Goal: Information Seeking & Learning: Learn about a topic

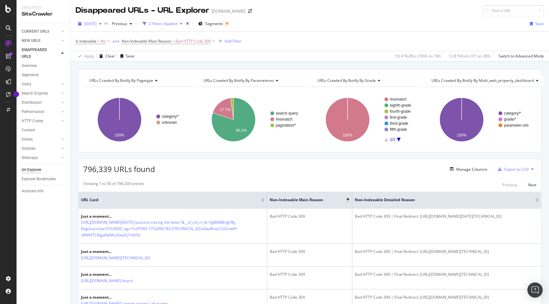
click at [97, 22] on span "[DATE]" at bounding box center [90, 23] width 12 height 5
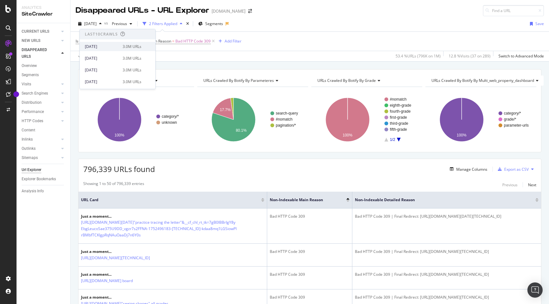
click at [99, 45] on div "[DATE]" at bounding box center [102, 47] width 34 height 6
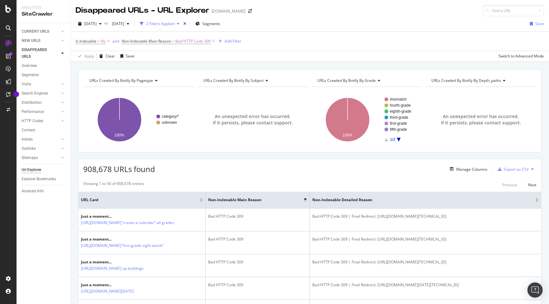
scroll to position [7, 0]
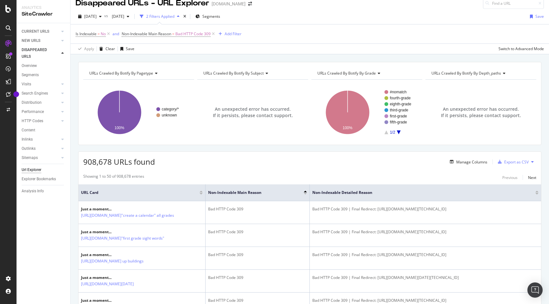
click at [149, 22] on div "[DATE] vs [DATE] 2 Filters Applied Segments Save" at bounding box center [309, 17] width 478 height 13
click at [124, 15] on span "[DATE]" at bounding box center [116, 16] width 15 height 5
click at [148, 48] on div "[DATE] 3.0M URLs" at bounding box center [156, 50] width 76 height 9
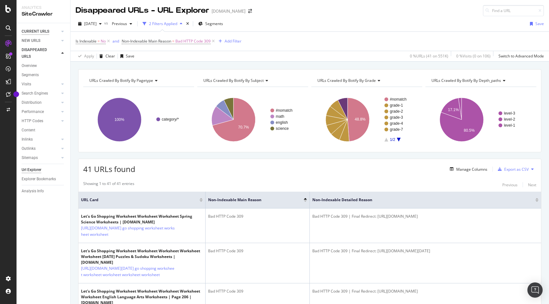
click at [46, 32] on div "CURRENT URLS" at bounding box center [36, 31] width 28 height 7
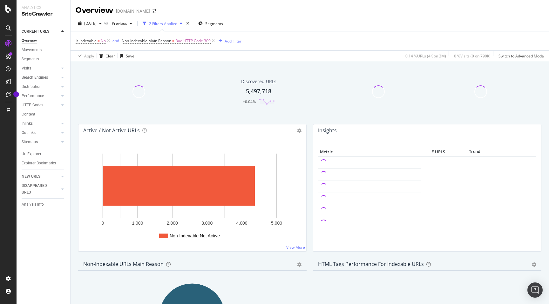
click at [44, 6] on div "Analytics" at bounding box center [43, 7] width 43 height 5
click at [7, 7] on icon at bounding box center [8, 9] width 6 height 8
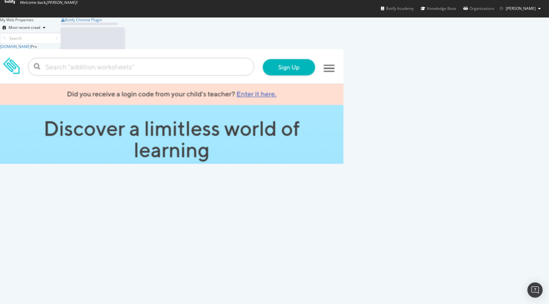
scroll to position [304, 549]
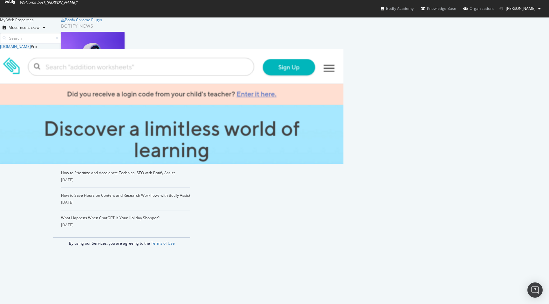
click at [109, 89] on img "grid" at bounding box center [171, 186] width 343 height 275
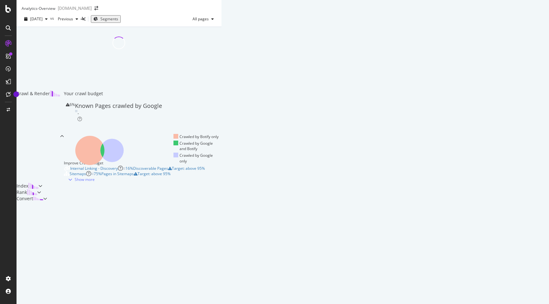
type input "211702"
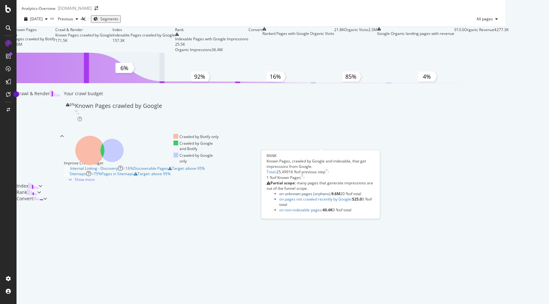
click at [304, 196] on link "on unknown pages (orphans)" at bounding box center [304, 193] width 51 height 5
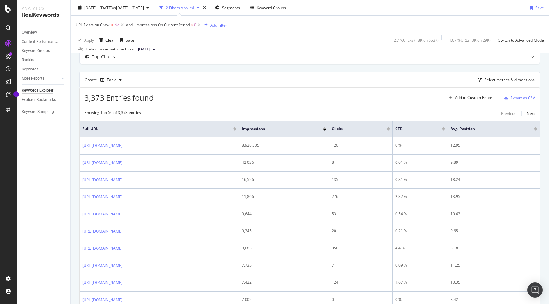
scroll to position [43, 0]
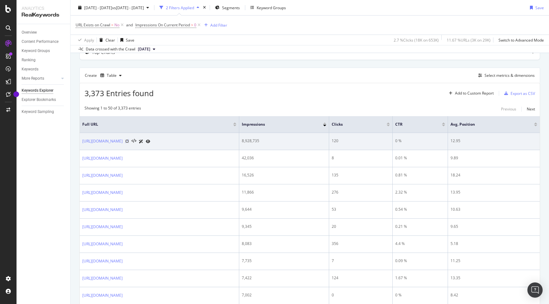
click at [129, 141] on icon at bounding box center [127, 141] width 4 height 4
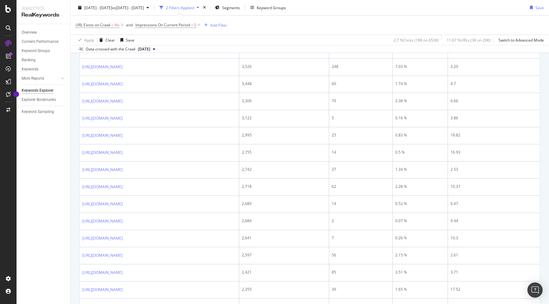
scroll to position [719, 0]
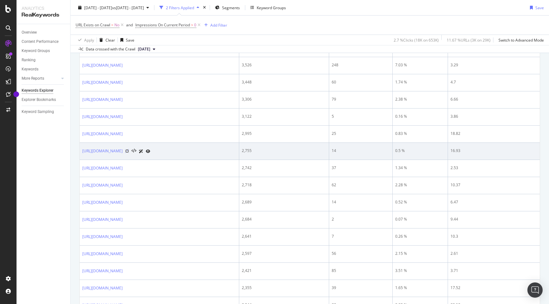
click at [129, 153] on icon at bounding box center [127, 151] width 4 height 4
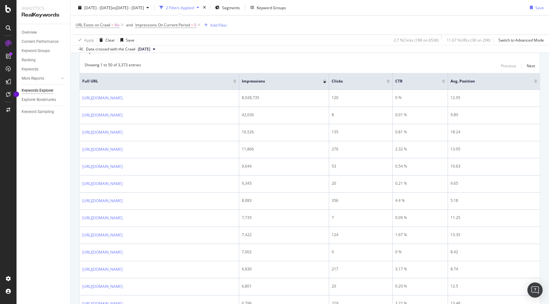
scroll to position [0, 0]
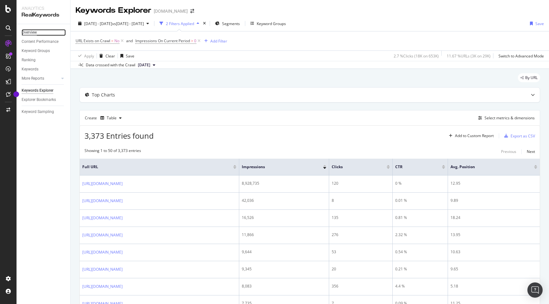
click at [35, 34] on div "Overview" at bounding box center [29, 32] width 15 height 7
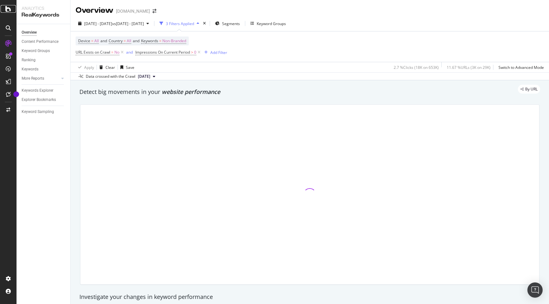
click at [10, 12] on icon at bounding box center [8, 9] width 6 height 8
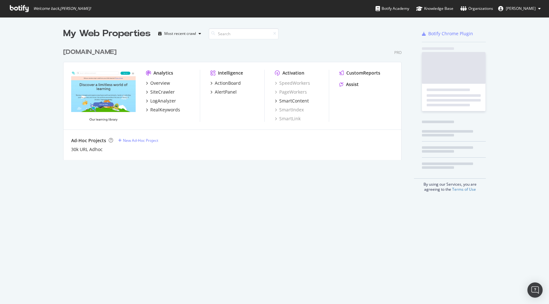
scroll to position [304, 549]
click at [162, 83] on div "Overview" at bounding box center [160, 83] width 20 height 6
